Goal: Find specific page/section: Find specific page/section

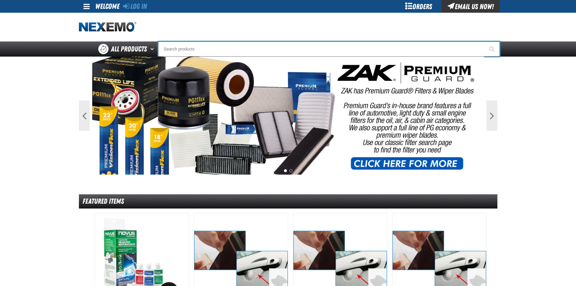
click at [184, 48] on input "Search" at bounding box center [328, 48] width 341 height 15
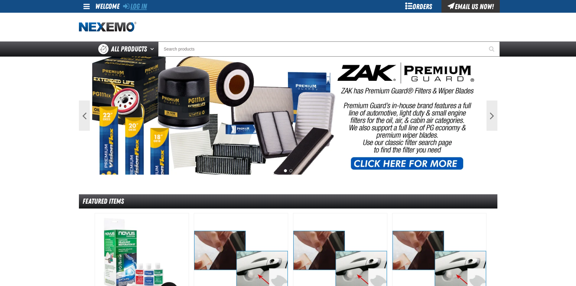
click at [141, 8] on link "Log In" at bounding box center [135, 6] width 24 height 8
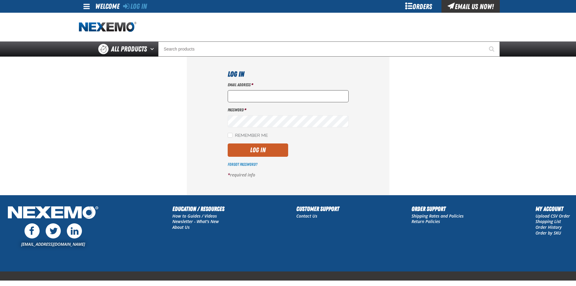
click at [245, 96] on input "Email Address *" at bounding box center [288, 96] width 121 height 12
type input "jmacke@zakproducts.com"
click at [228, 143] on button "Log In" at bounding box center [258, 149] width 60 height 13
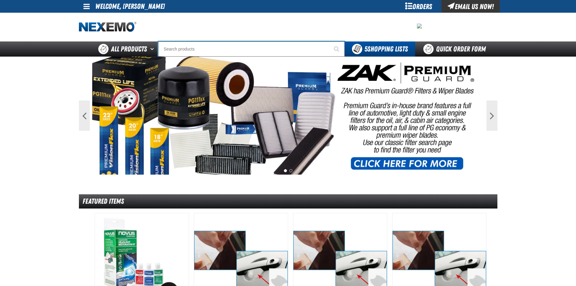
click at [189, 48] on input "Search" at bounding box center [251, 48] width 186 height 15
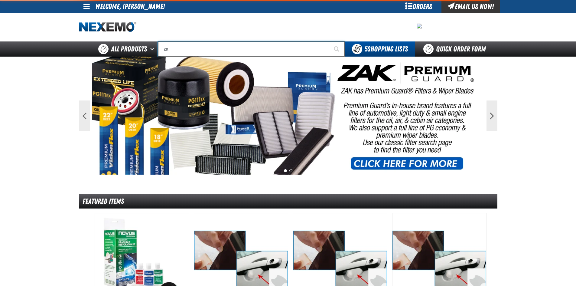
type input "zak"
type input "zak Products Customer Benefits Portfolio"
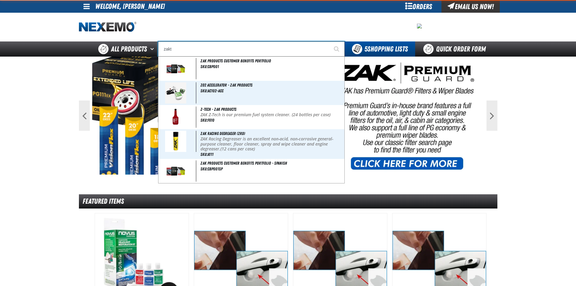
type input "zakte"
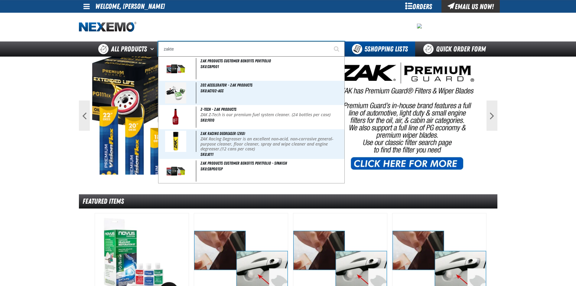
type input "zakteK Remittance Register (DOWNLOADABLE)"
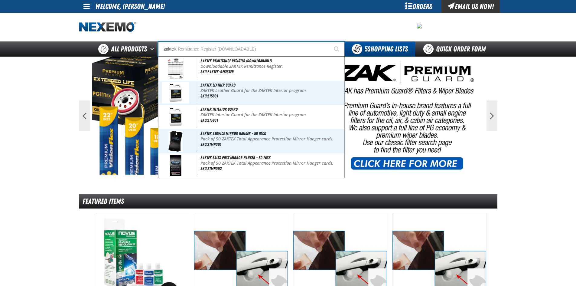
type input "zaktek"
type input "zaktek Remittance Register (DOWNLOADABLE)"
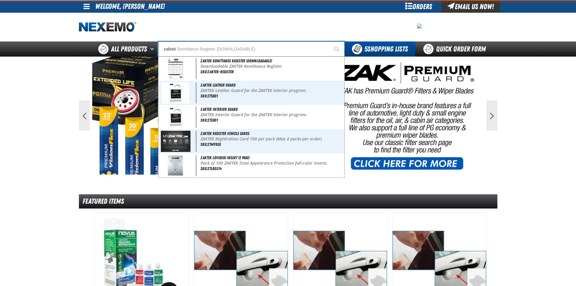
type input "zaktek"
click at [329, 41] on button "Start Searching" at bounding box center [336, 48] width 15 height 15
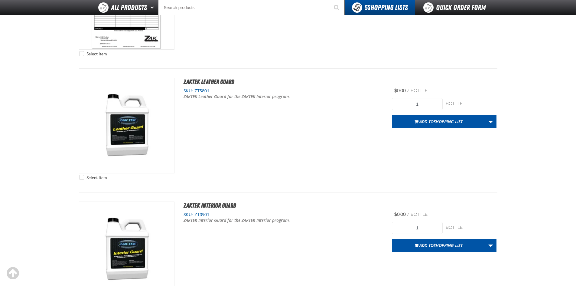
scroll to position [181, 0]
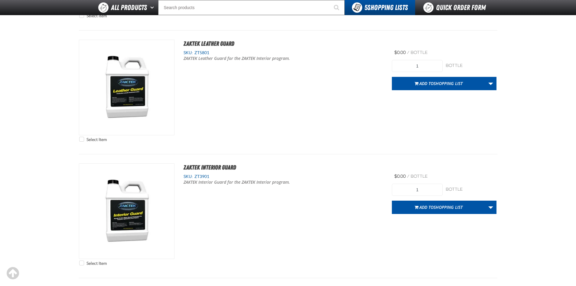
drag, startPoint x: 210, startPoint y: 176, endPoint x: 182, endPoint y: 174, distance: 27.3
click at [182, 174] on div "SKU: ZT3901 ZAKTEK Interior Guard for the ZAKTEK Interior program. View Details" at bounding box center [283, 183] width 218 height 20
copy div "SKU: ZT3901"
